Goal: Task Accomplishment & Management: Use online tool/utility

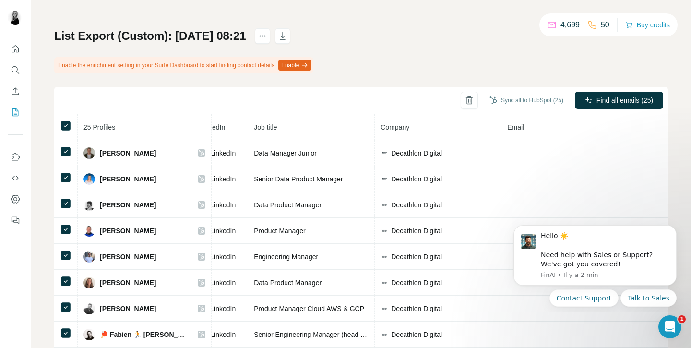
scroll to position [0, 167]
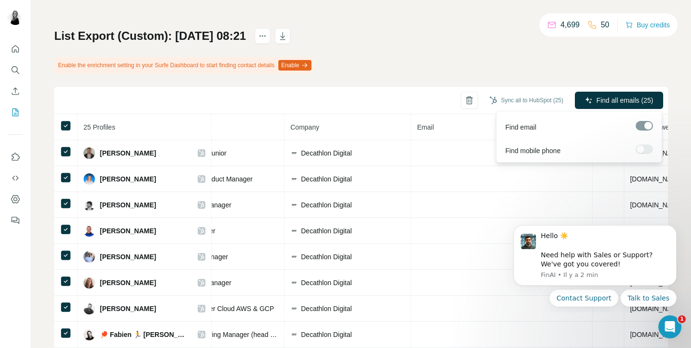
click at [641, 148] on div at bounding box center [644, 149] width 17 height 10
click at [551, 155] on span "Find mobile phone" at bounding box center [532, 151] width 55 height 10
click at [643, 150] on div at bounding box center [644, 149] width 17 height 10
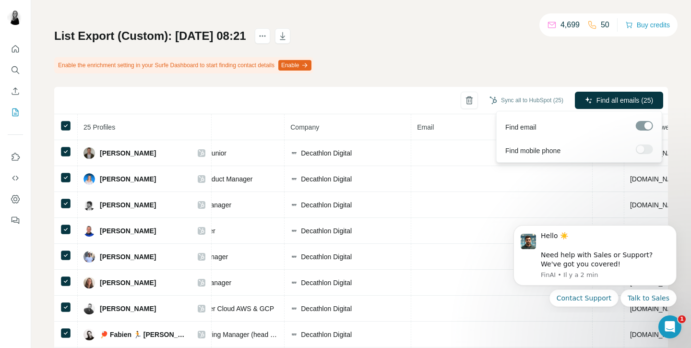
click at [643, 150] on div at bounding box center [644, 149] width 17 height 10
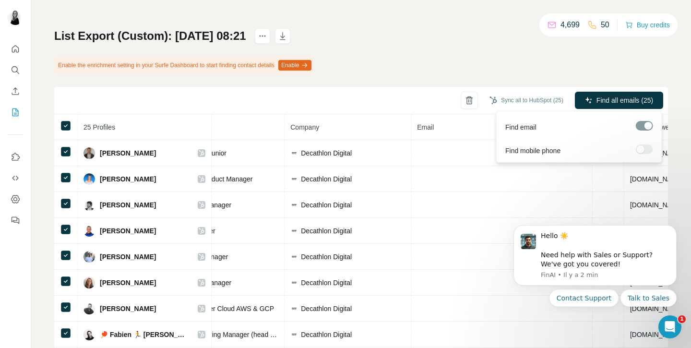
click at [643, 150] on div at bounding box center [644, 149] width 17 height 10
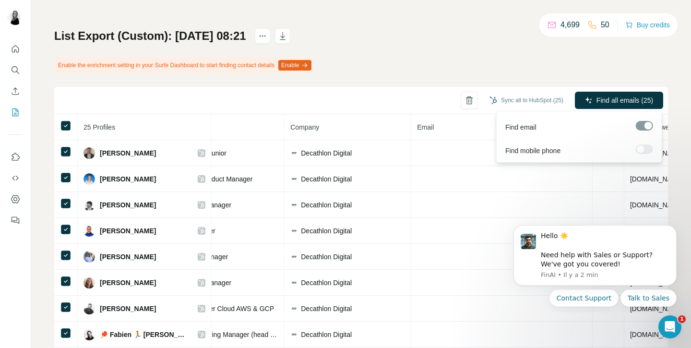
click at [643, 150] on div at bounding box center [644, 149] width 17 height 10
click at [632, 24] on button "Buy credits" at bounding box center [647, 24] width 45 height 13
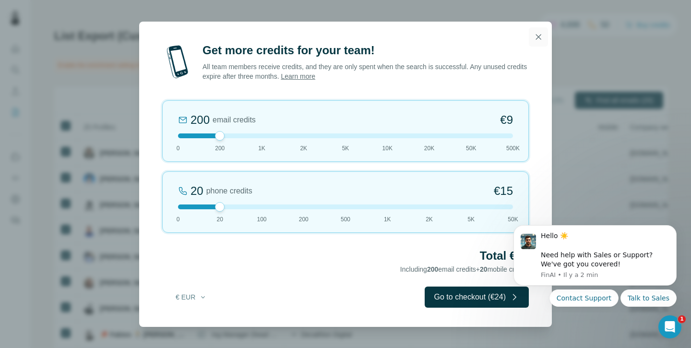
click at [534, 37] on icon "button" at bounding box center [539, 37] width 10 height 10
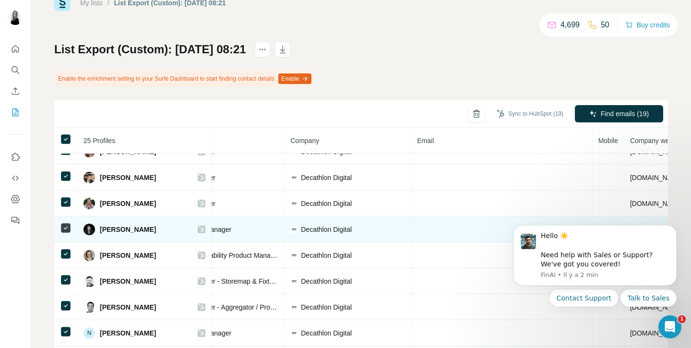
scroll to position [382, 167]
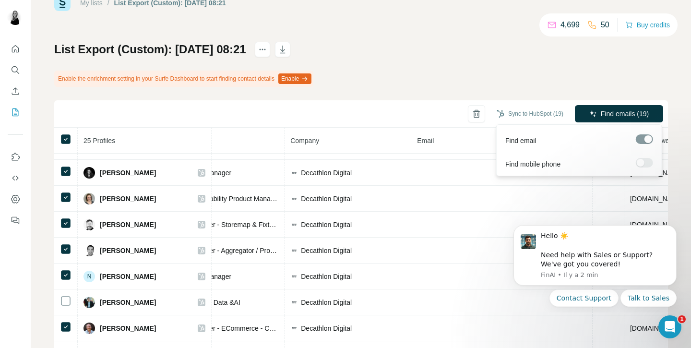
click at [645, 162] on div at bounding box center [644, 163] width 17 height 10
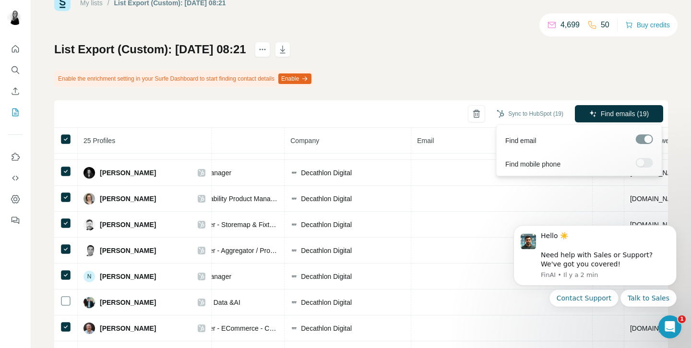
click at [645, 162] on div at bounding box center [644, 163] width 17 height 10
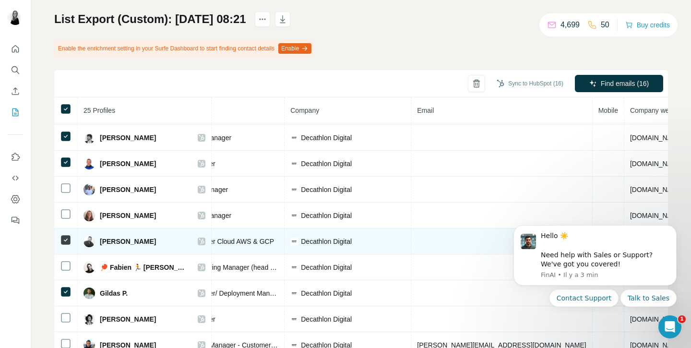
scroll to position [0, 167]
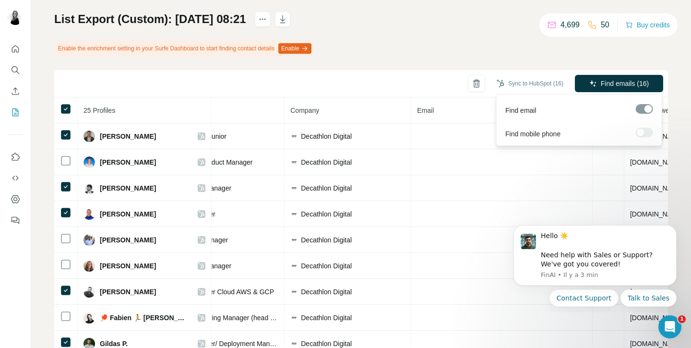
click at [640, 130] on div at bounding box center [644, 133] width 17 height 10
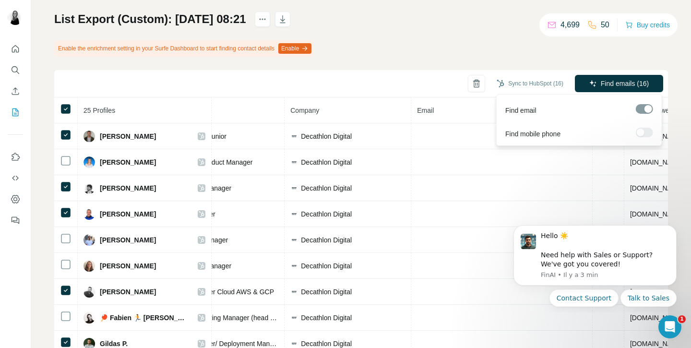
click at [641, 132] on div at bounding box center [644, 133] width 17 height 10
click at [643, 134] on div at bounding box center [644, 133] width 17 height 10
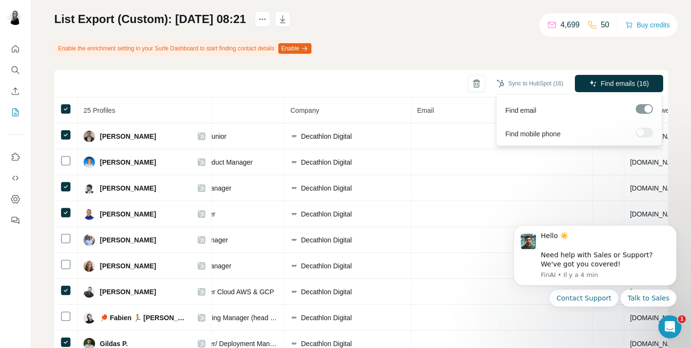
click at [643, 134] on div at bounding box center [644, 133] width 17 height 10
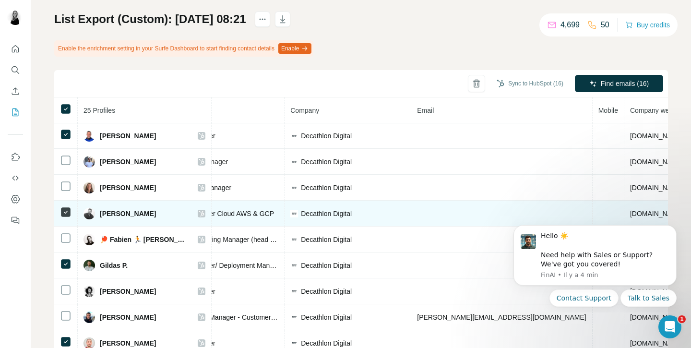
scroll to position [75, 167]
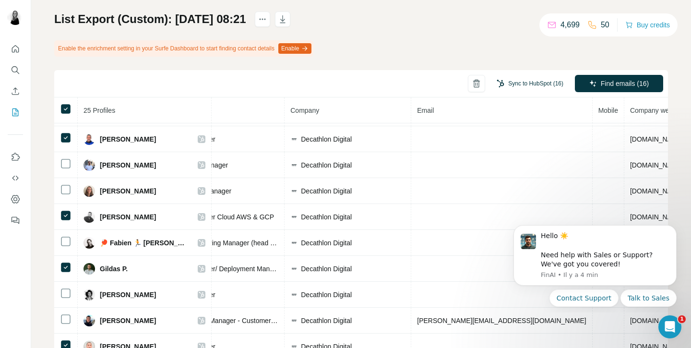
click at [519, 84] on button "Sync to HubSpot (16)" at bounding box center [530, 83] width 80 height 14
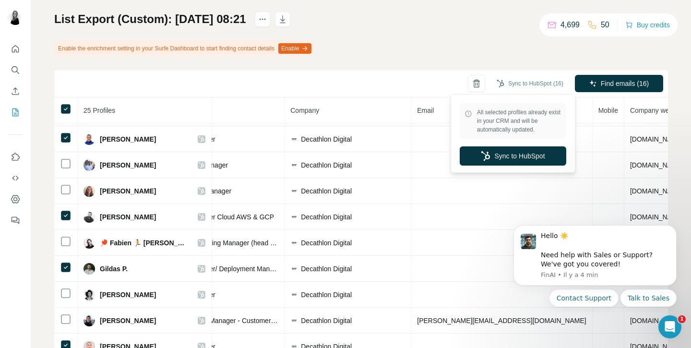
click at [498, 41] on div "List Export (Custom): [DATE] 08:21 Enable the enrichment setting in your Surfe …" at bounding box center [361, 181] width 614 height 339
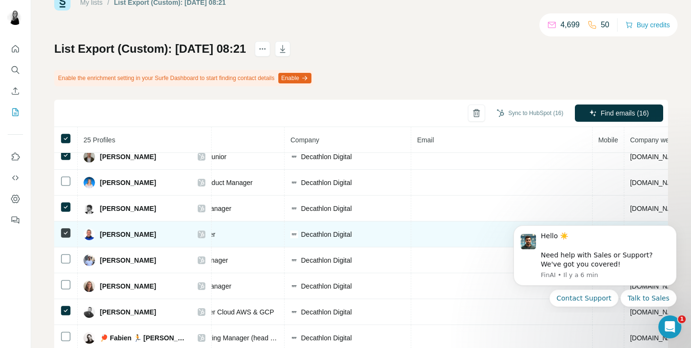
scroll to position [0, 167]
